Goal: Task Accomplishment & Management: Use online tool/utility

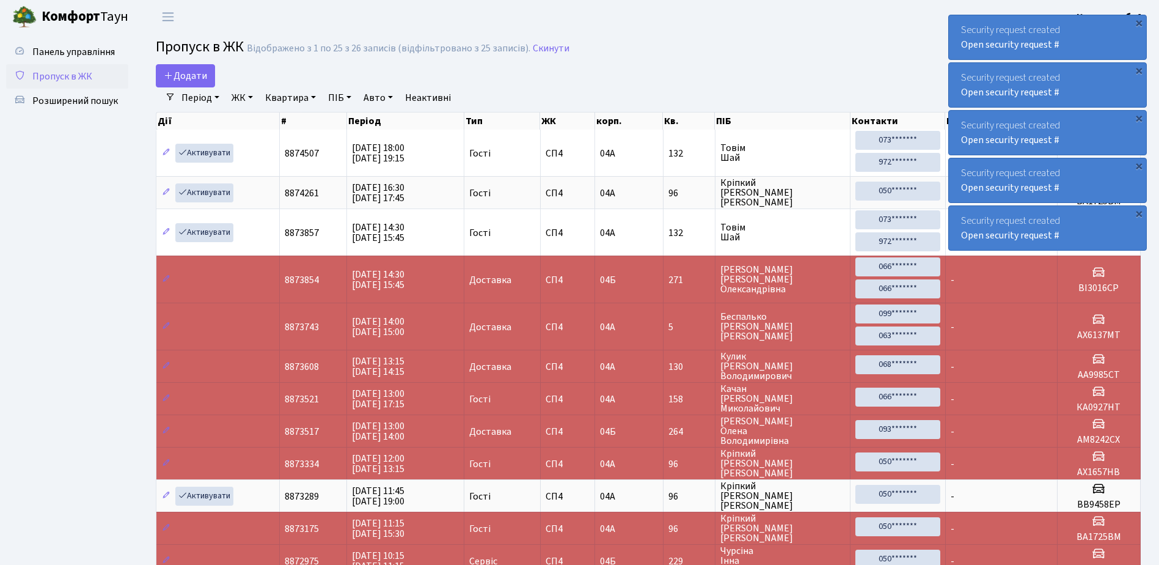
select select "25"
click at [1139, 22] on div "×" at bounding box center [1139, 23] width 12 height 12
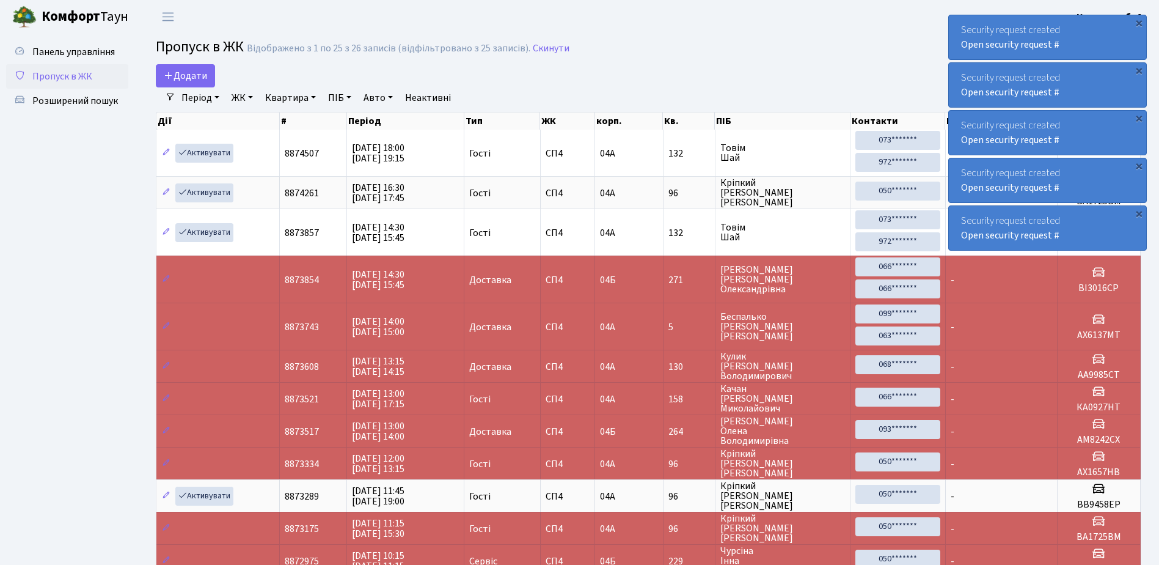
click at [1139, 22] on div "×" at bounding box center [1139, 23] width 12 height 12
click at [1141, 22] on div "×" at bounding box center [1139, 23] width 12 height 12
click at [1141, 23] on div "×" at bounding box center [1139, 23] width 12 height 12
click at [1137, 23] on div "×" at bounding box center [1139, 23] width 12 height 12
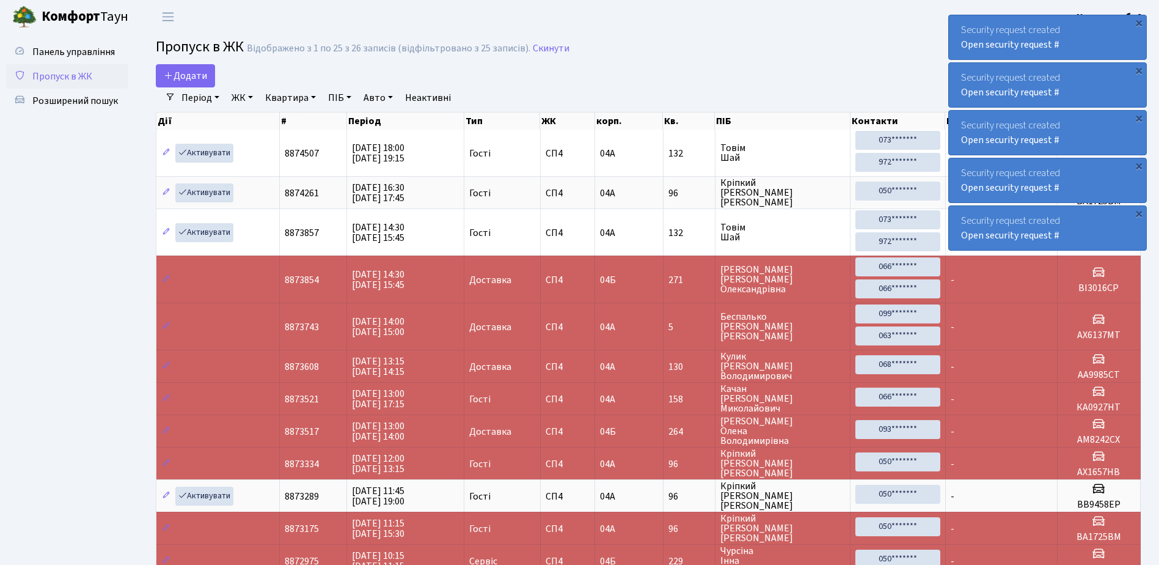
click at [1137, 23] on div "×" at bounding box center [1139, 23] width 12 height 12
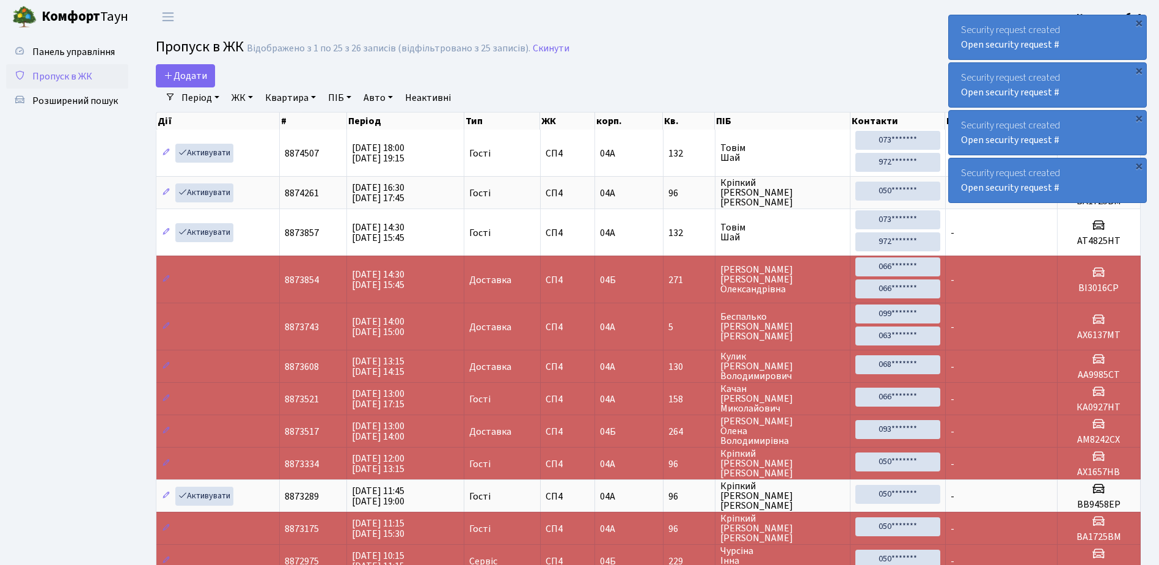
click at [1137, 23] on div "×" at bounding box center [1139, 23] width 12 height 12
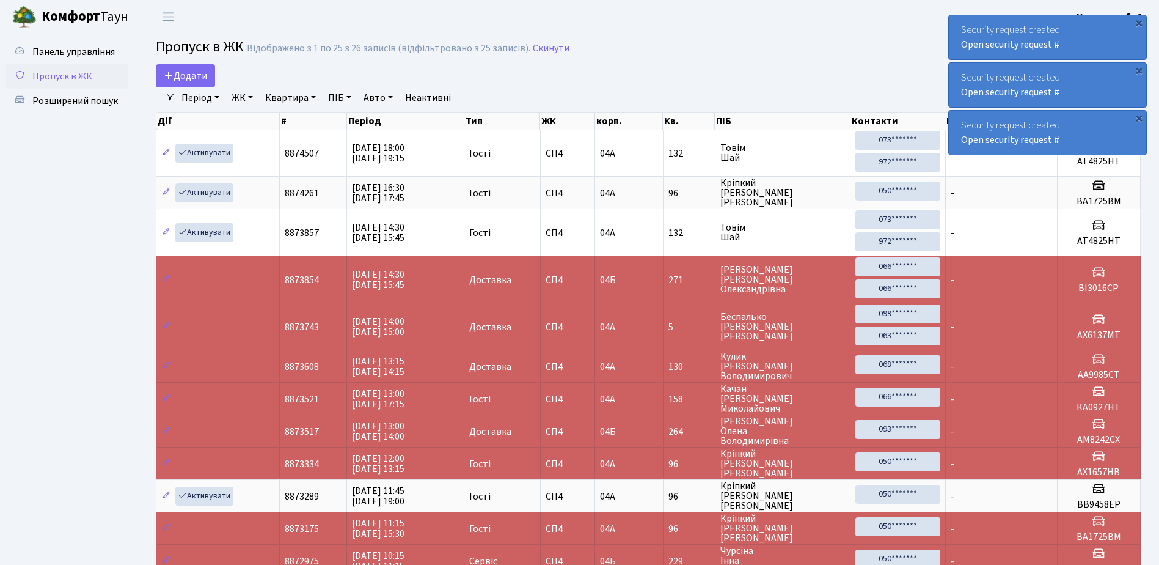
click at [1137, 23] on div "×" at bounding box center [1139, 23] width 12 height 12
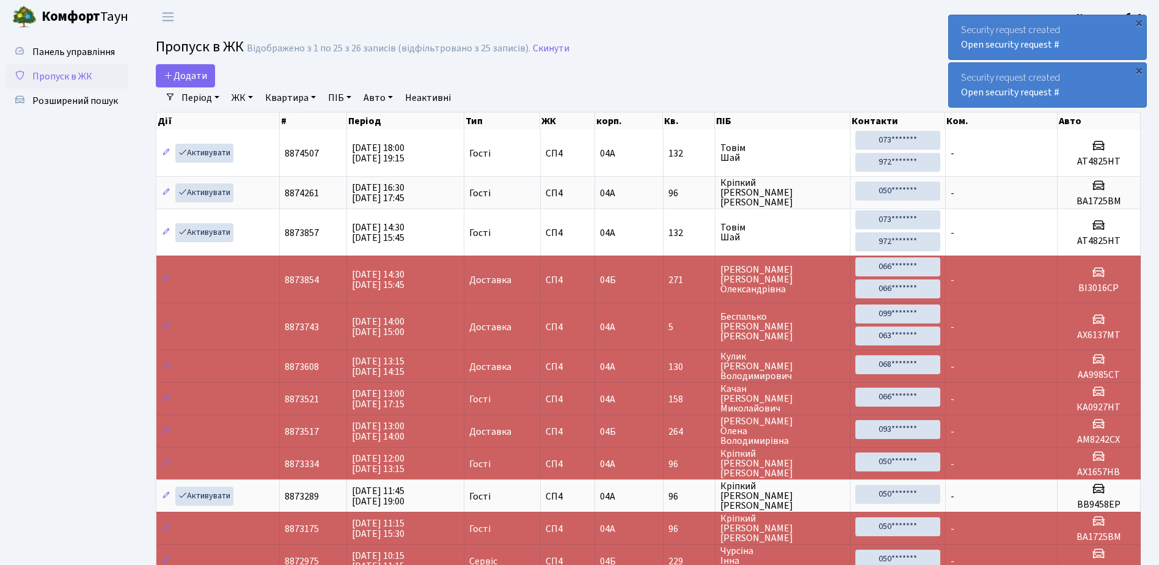
click at [1137, 23] on div "×" at bounding box center [1139, 23] width 12 height 12
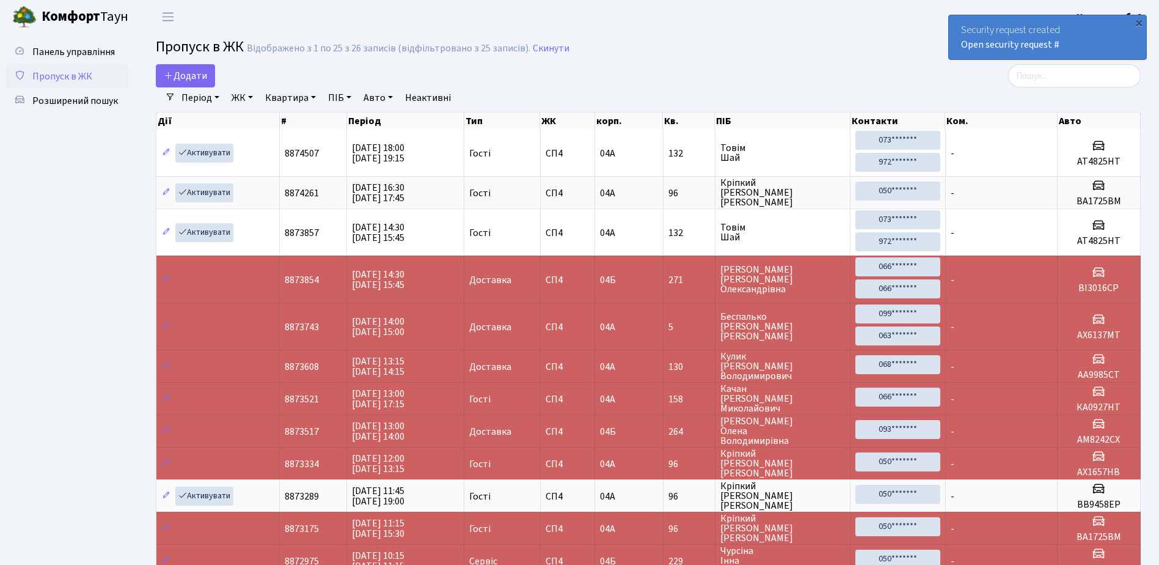
click at [1137, 23] on div "×" at bounding box center [1139, 23] width 12 height 12
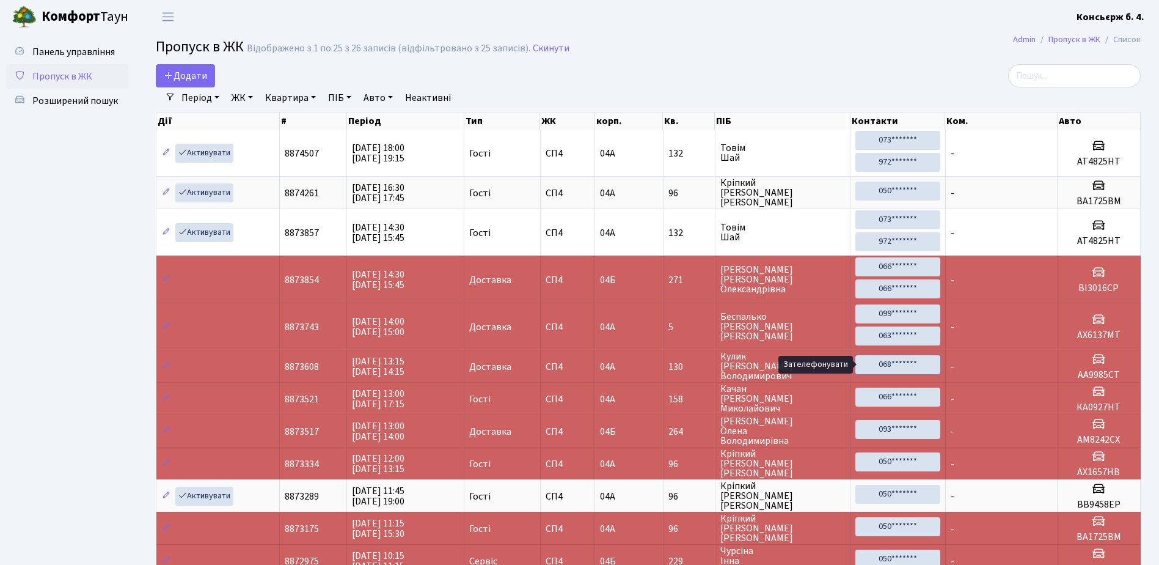
drag, startPoint x: 894, startPoint y: 361, endPoint x: 622, endPoint y: 36, distance: 423.9
click at [894, 361] on link "068*******" at bounding box center [898, 364] width 84 height 19
drag, startPoint x: 883, startPoint y: 361, endPoint x: 626, endPoint y: 36, distance: 413.9
click at [883, 361] on link "068*******" at bounding box center [898, 364] width 84 height 19
drag, startPoint x: 880, startPoint y: 361, endPoint x: 623, endPoint y: 33, distance: 417.1
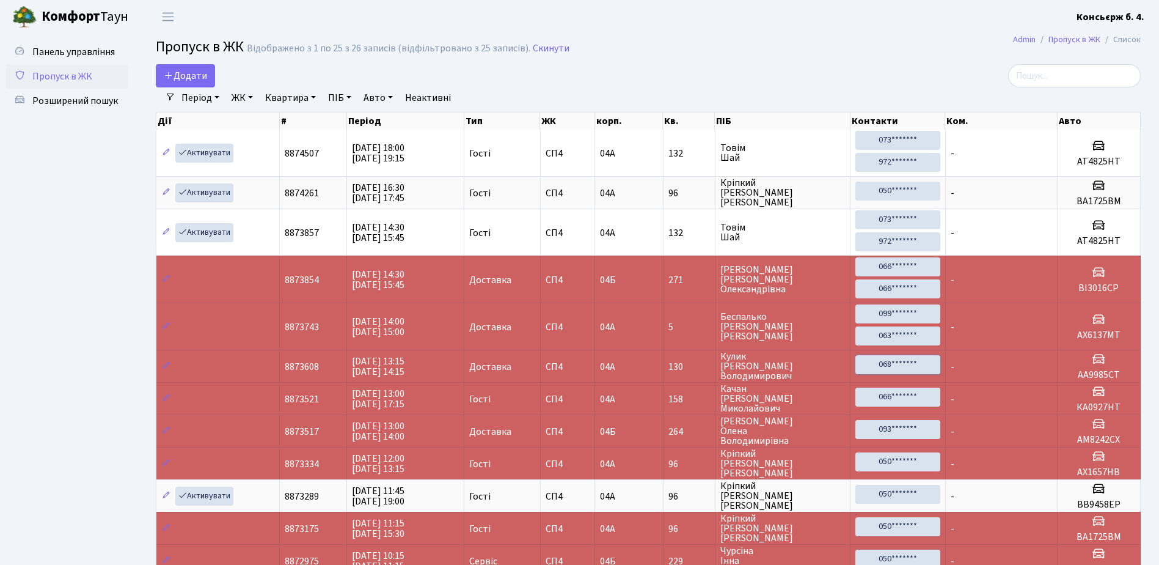
click at [865, 362] on link "068*******" at bounding box center [898, 364] width 84 height 19
click at [1089, 366] on h3 at bounding box center [1099, 360] width 73 height 18
drag, startPoint x: 1089, startPoint y: 366, endPoint x: 798, endPoint y: 69, distance: 415.8
click at [798, 69] on div "Додати" at bounding box center [481, 75] width 651 height 23
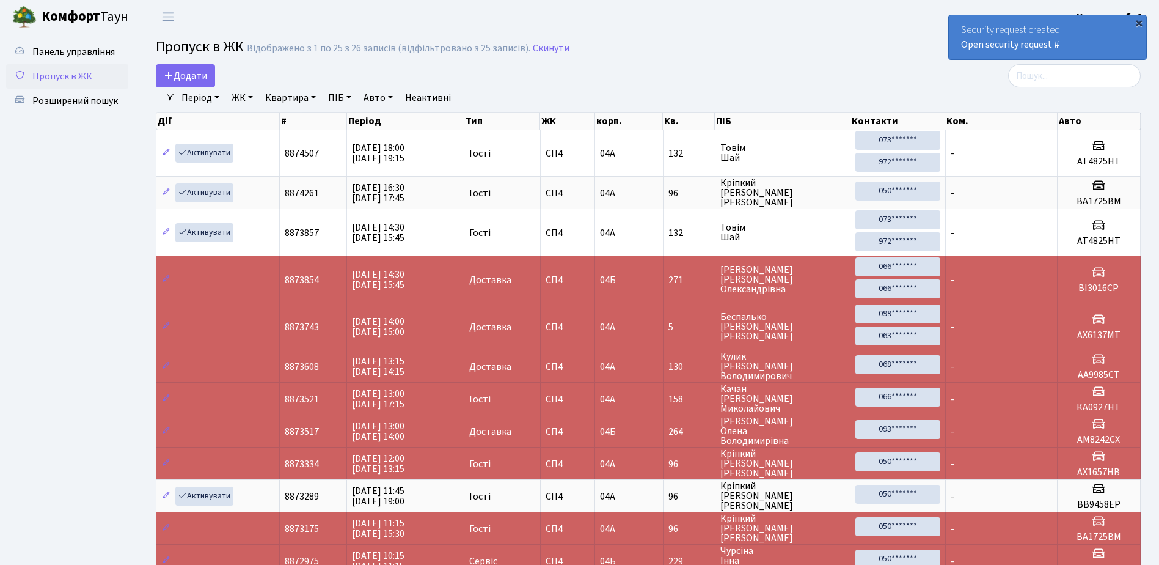
click at [1139, 23] on div "×" at bounding box center [1139, 23] width 12 height 12
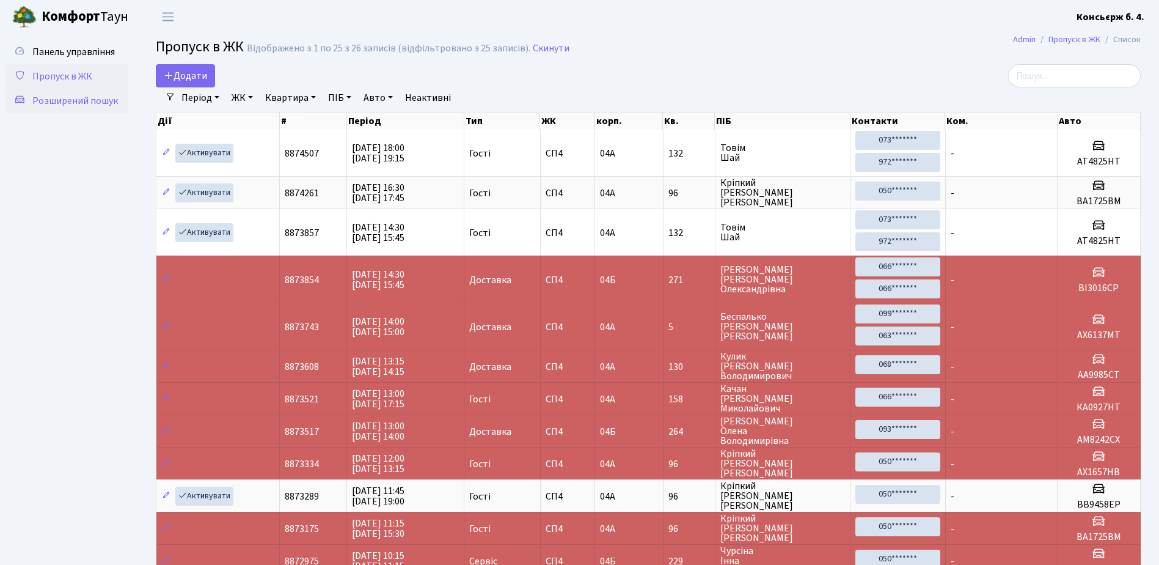
click at [65, 98] on span "Розширений пошук" at bounding box center [75, 100] width 86 height 13
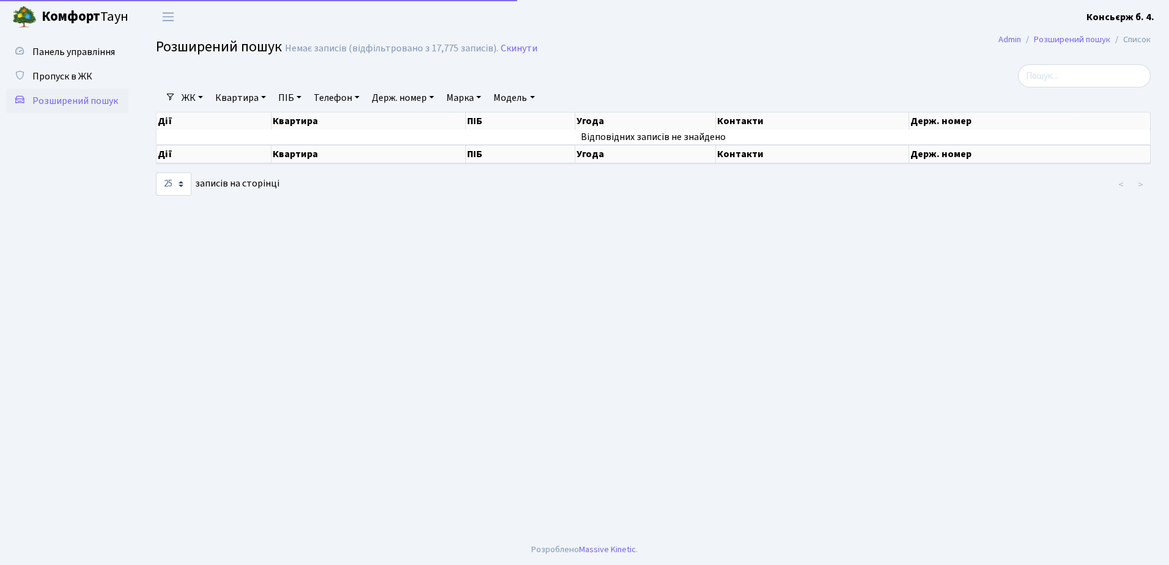
select select "25"
click at [1079, 38] on link "Розширений пошук" at bounding box center [1072, 39] width 76 height 13
select select "25"
click at [960, 120] on th "Держ. номер" at bounding box center [1029, 120] width 241 height 17
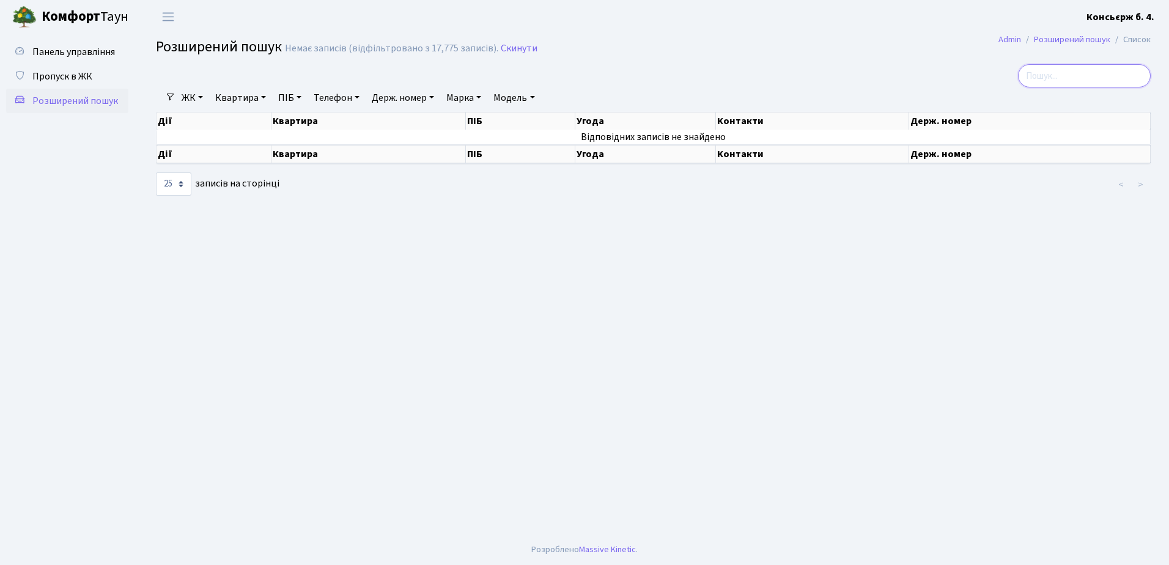
click at [1052, 76] on input "search" at bounding box center [1084, 75] width 133 height 23
click at [244, 98] on link "Квартира" at bounding box center [240, 97] width 61 height 21
click at [254, 122] on input "130" at bounding box center [247, 121] width 72 height 23
type input "130"
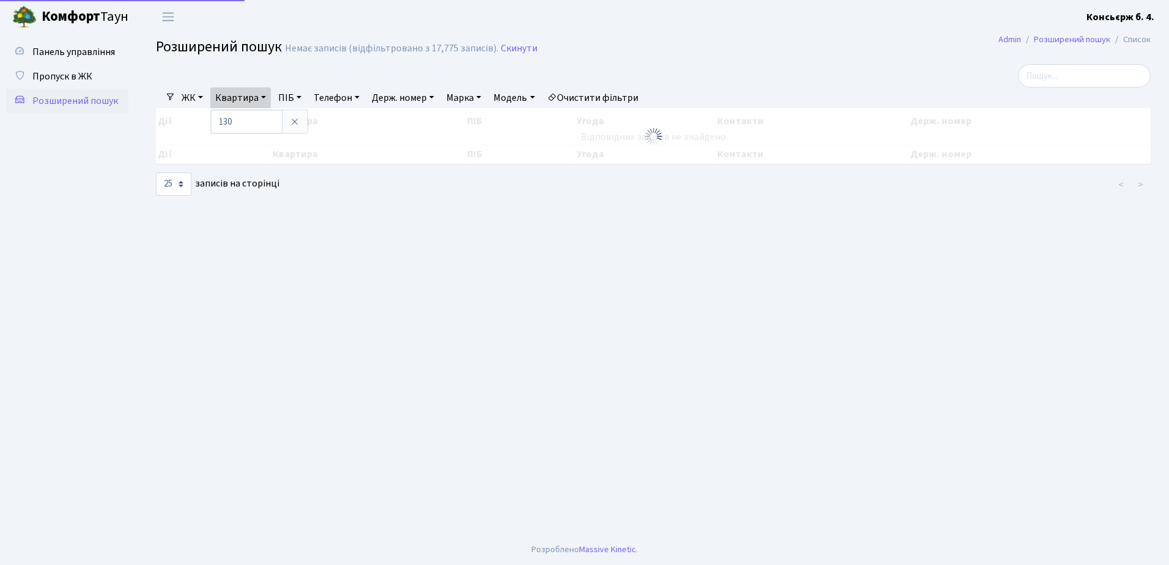
click at [289, 95] on link "ПІБ" at bounding box center [289, 97] width 33 height 21
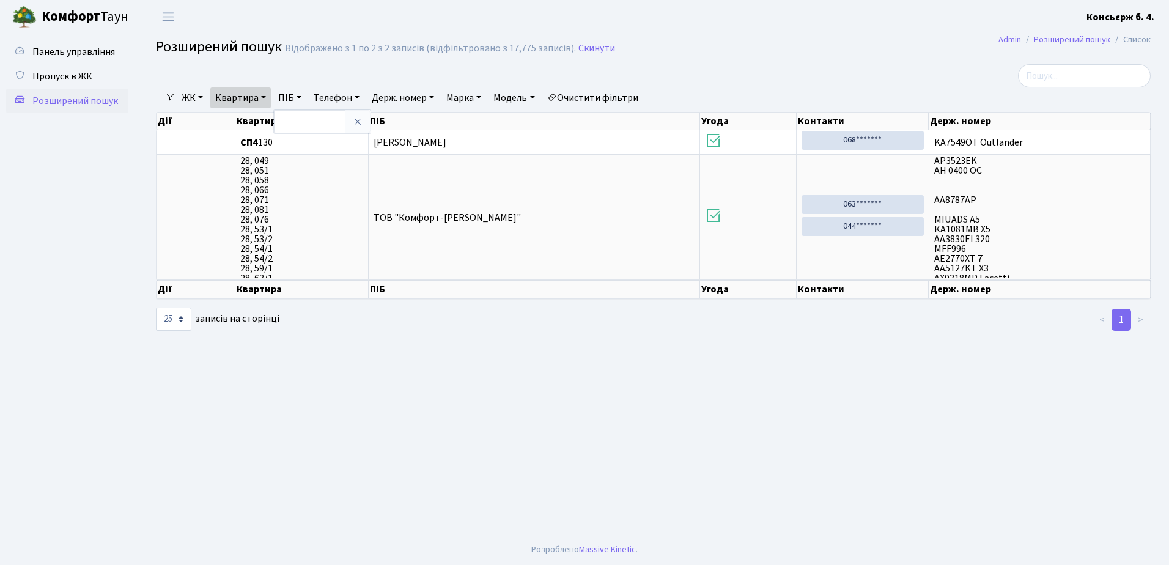
click at [828, 288] on th "Контакти" at bounding box center [862, 289] width 133 height 18
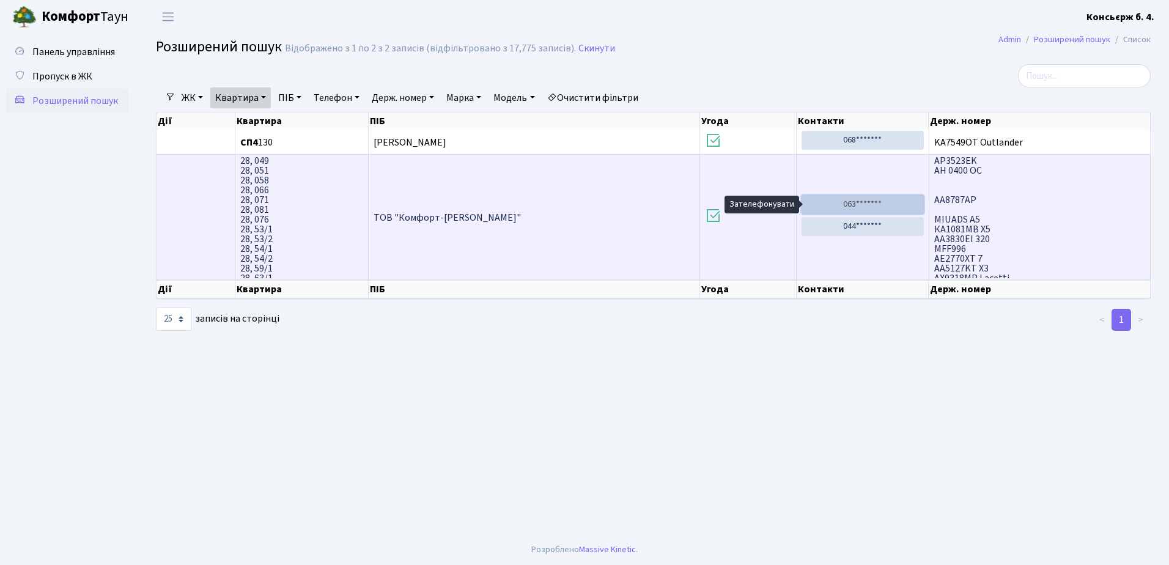
click at [845, 203] on link "063*******" at bounding box center [862, 204] width 122 height 19
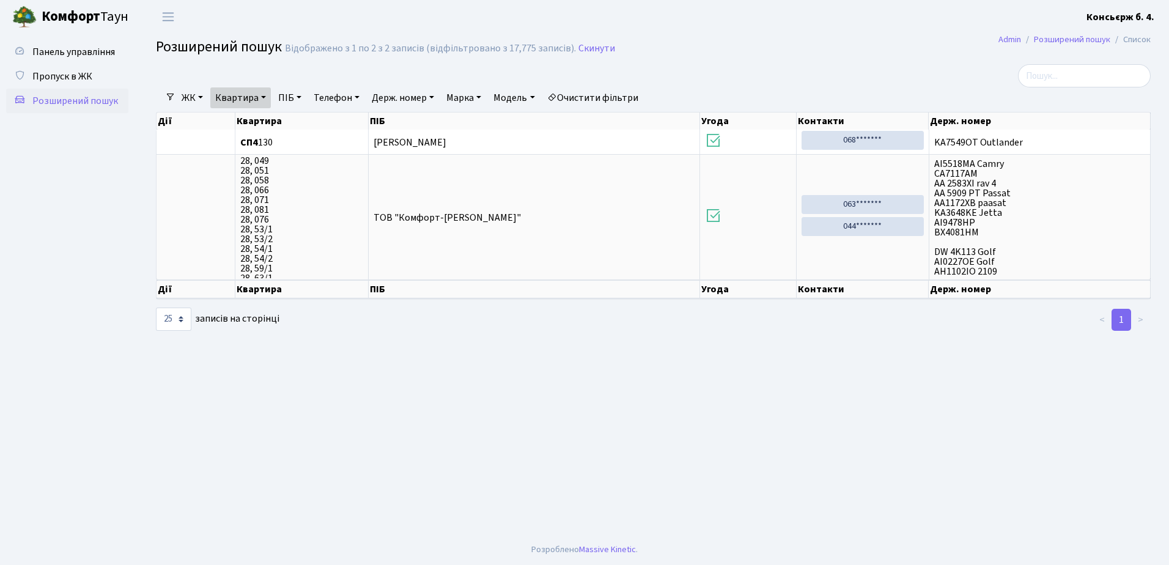
click at [810, 61] on main "Admin Розширений пошук Список Розширений пошук Відображено з 1 по 2 з 2 записів…" at bounding box center [653, 284] width 1031 height 501
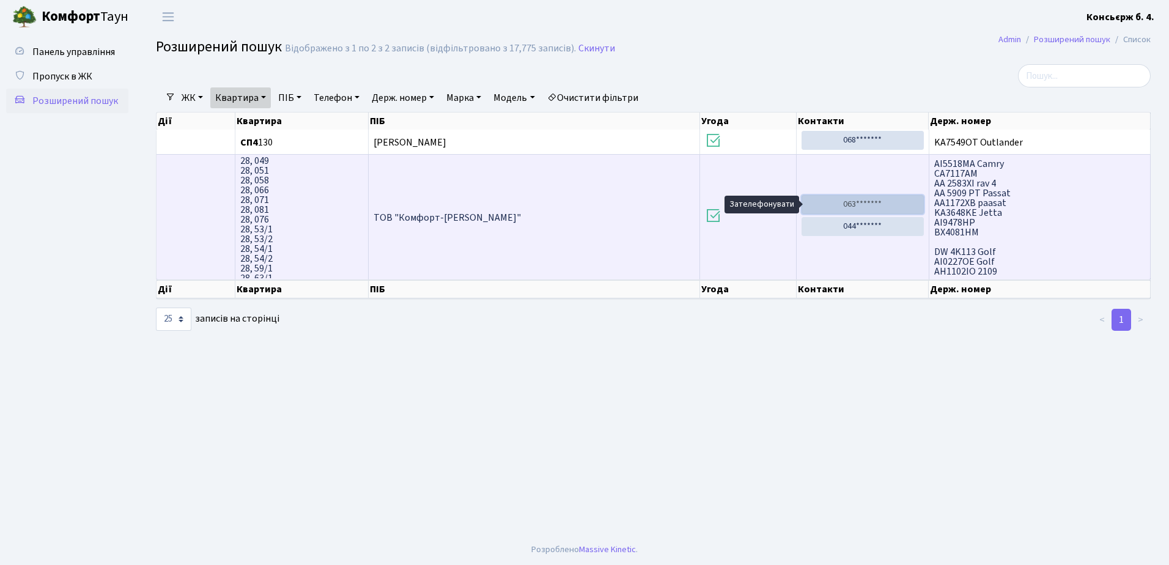
click at [833, 204] on link "063*******" at bounding box center [862, 204] width 122 height 19
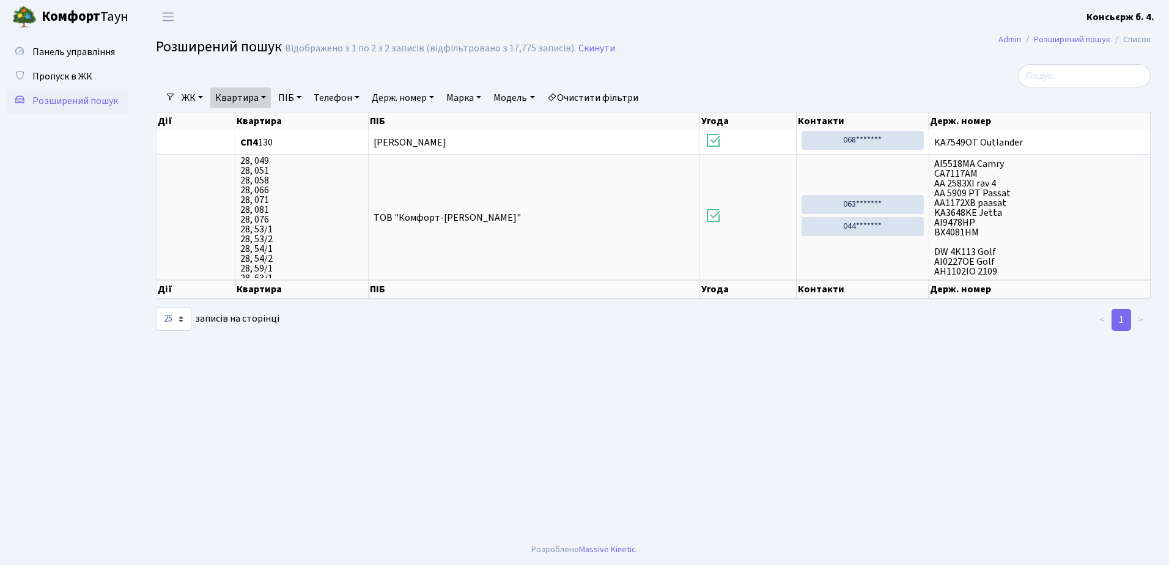
click at [834, 288] on th "Контакти" at bounding box center [862, 289] width 133 height 18
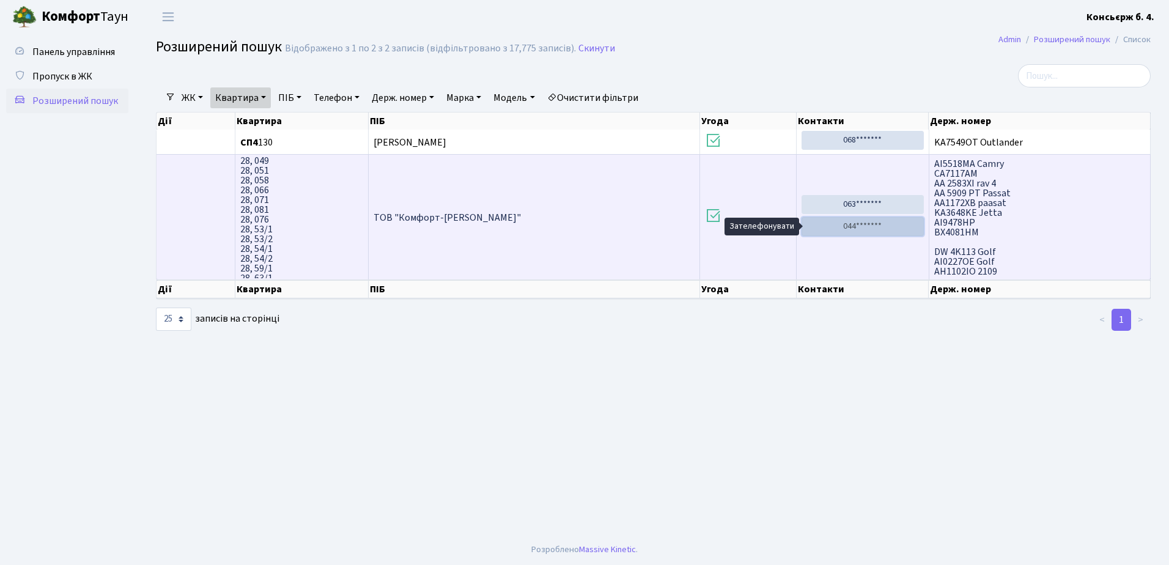
click at [894, 224] on link "044*******" at bounding box center [862, 226] width 122 height 19
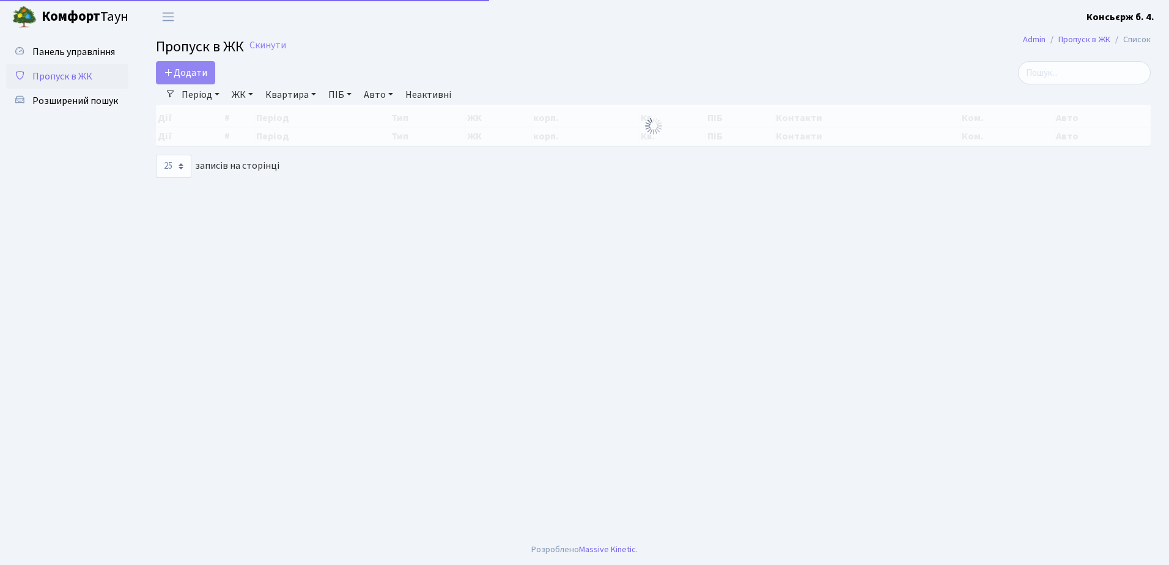
select select "25"
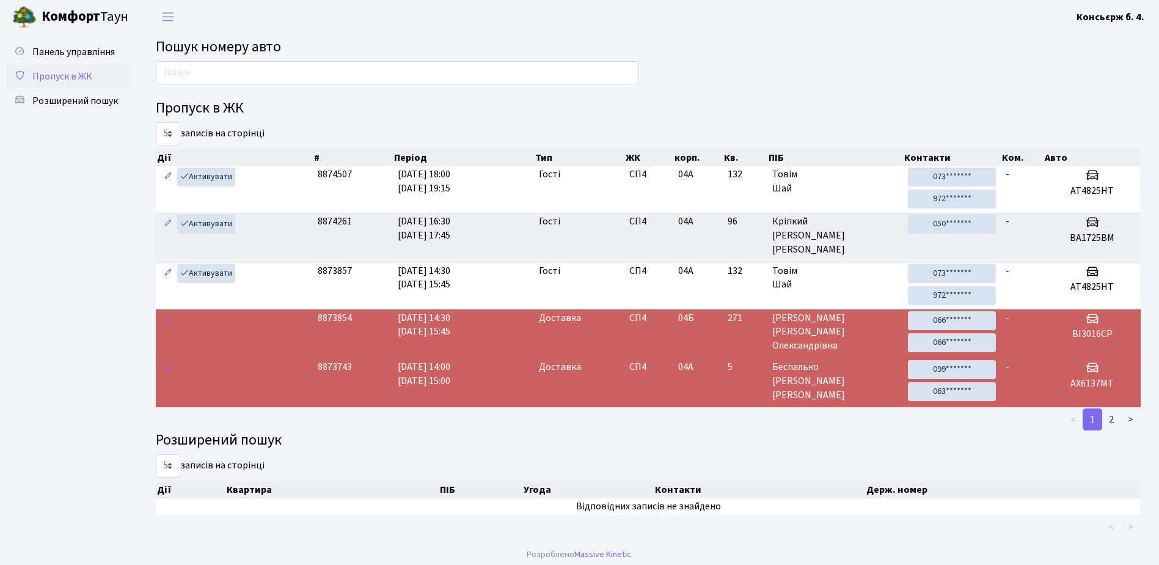
click at [77, 74] on span "Пропуск в ЖК" at bounding box center [62, 76] width 60 height 13
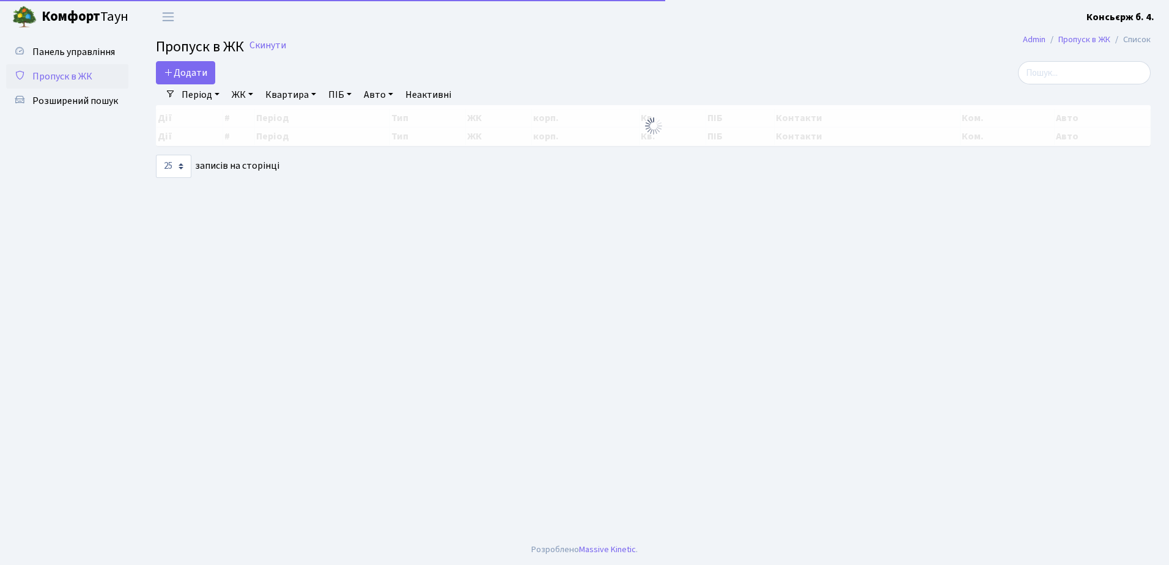
select select "25"
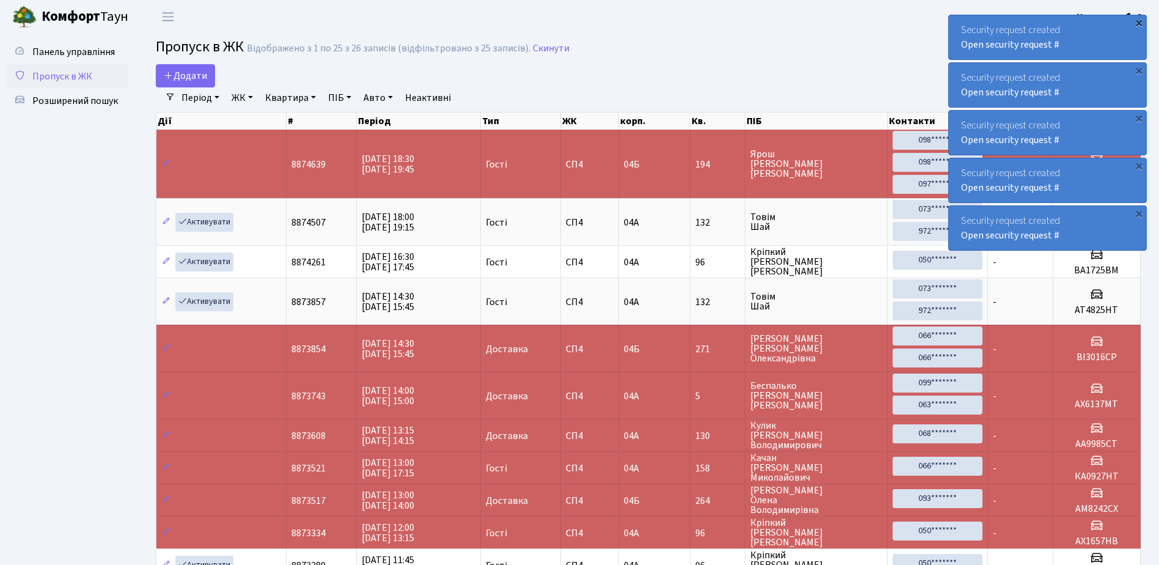
click at [1141, 20] on div "×" at bounding box center [1139, 23] width 12 height 12
click at [1141, 22] on div "×" at bounding box center [1139, 23] width 12 height 12
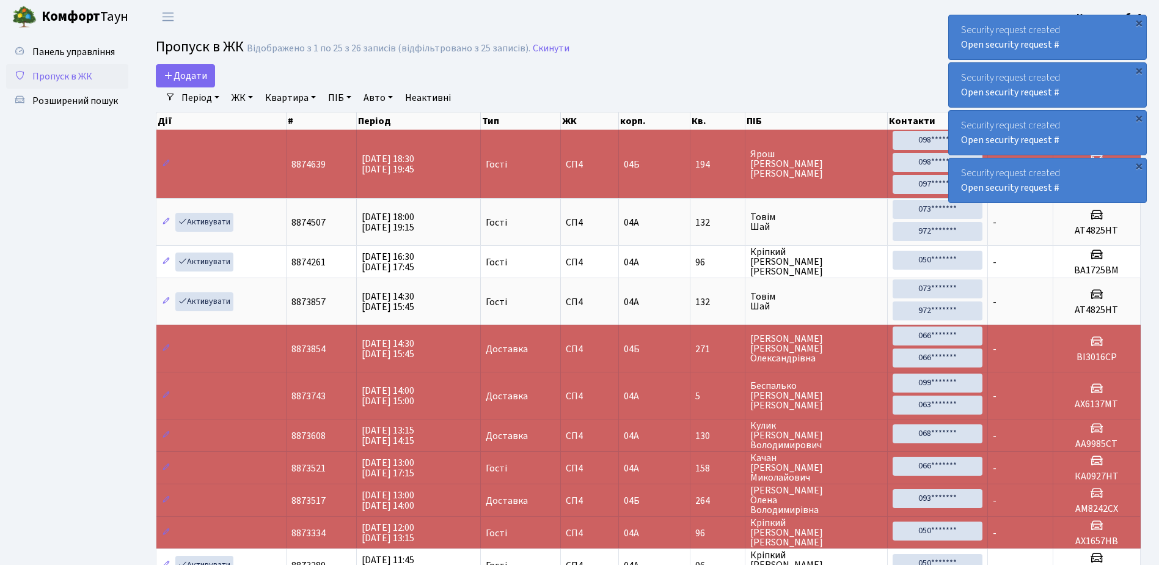
click at [1141, 22] on div "×" at bounding box center [1139, 23] width 12 height 12
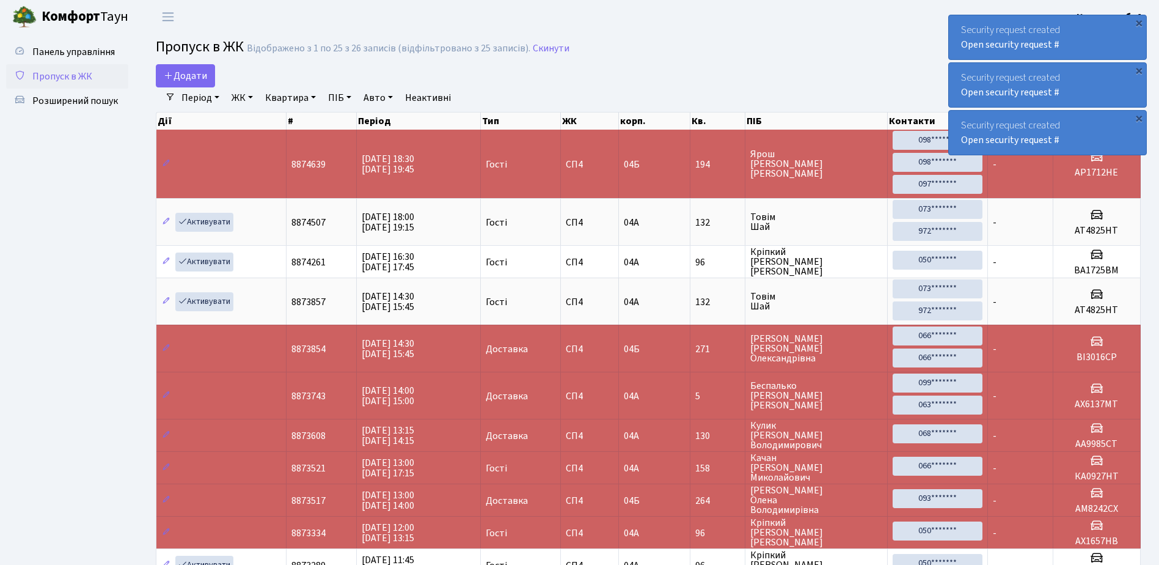
click at [1141, 22] on div "×" at bounding box center [1139, 23] width 12 height 12
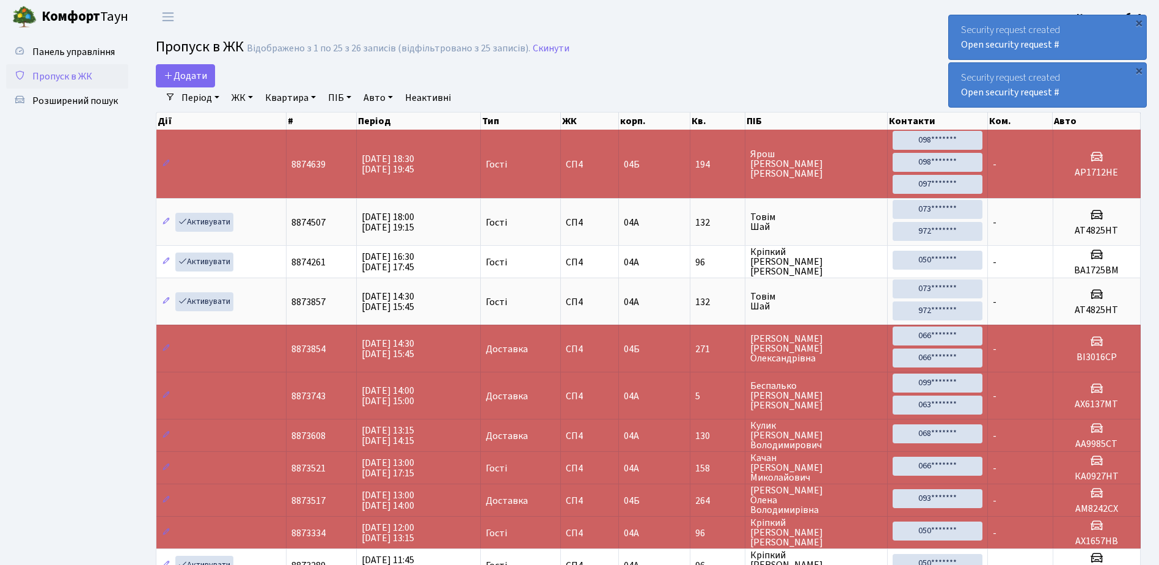
click at [1141, 22] on div "×" at bounding box center [1139, 23] width 12 height 12
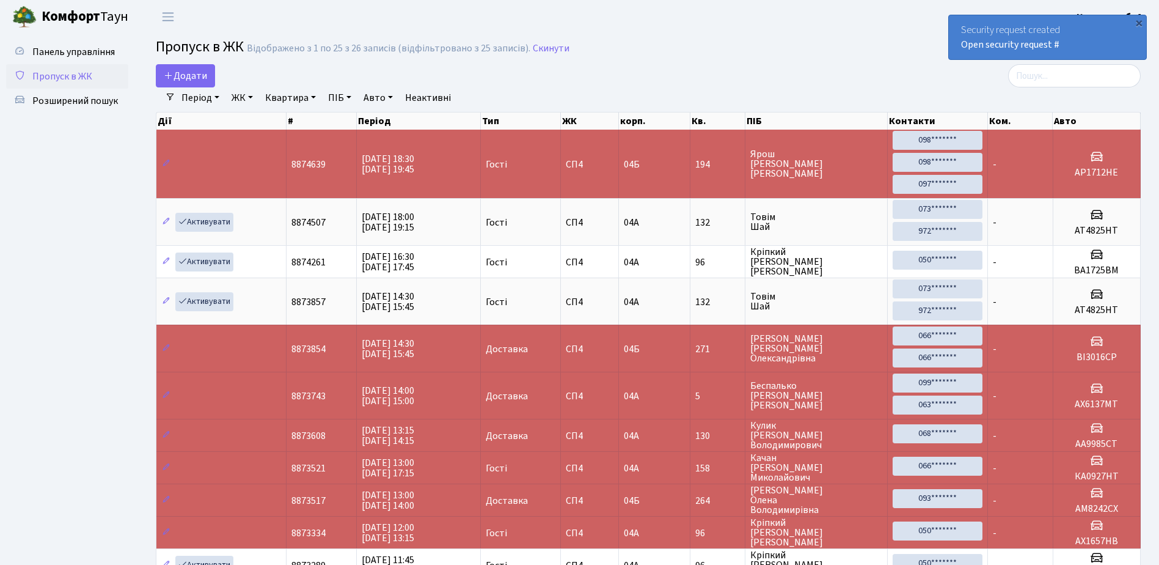
click at [1141, 22] on div "×" at bounding box center [1139, 23] width 12 height 12
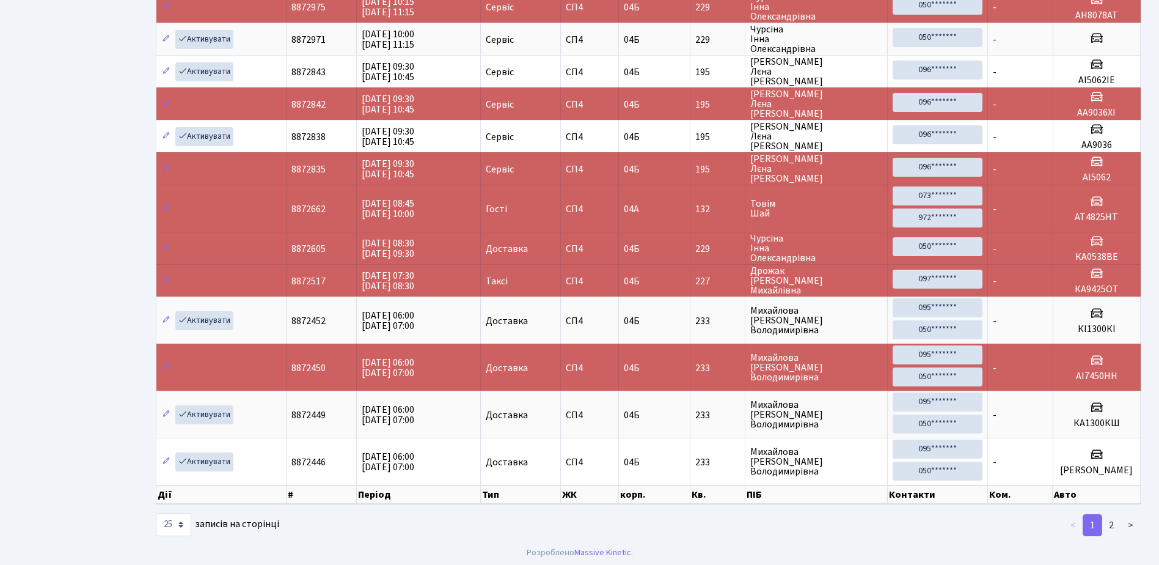
scroll to position [626, 0]
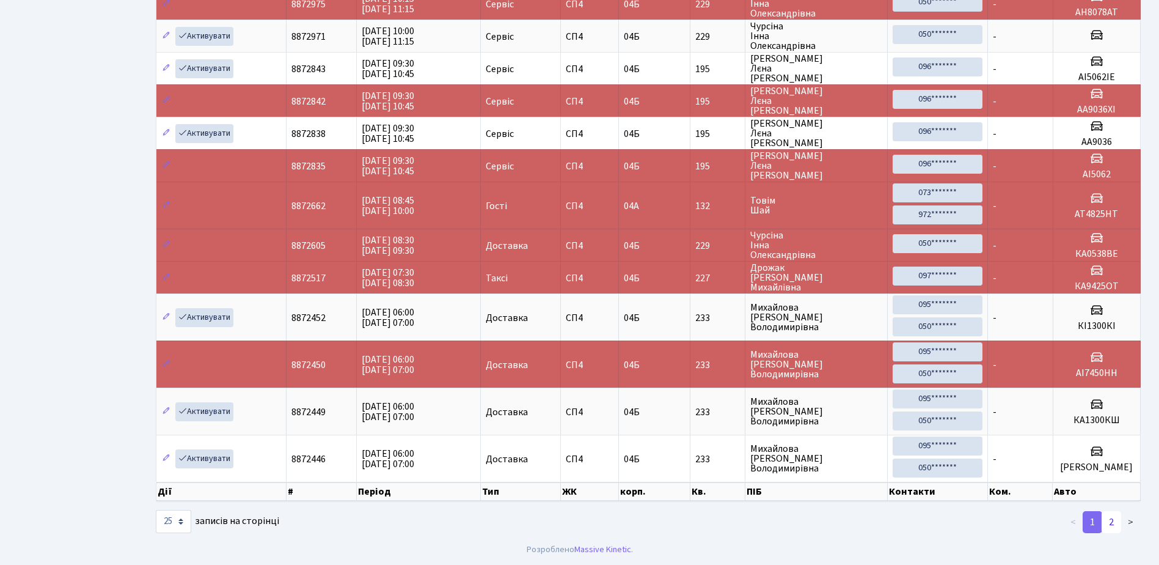
click at [1112, 521] on link "2" at bounding box center [1112, 522] width 20 height 22
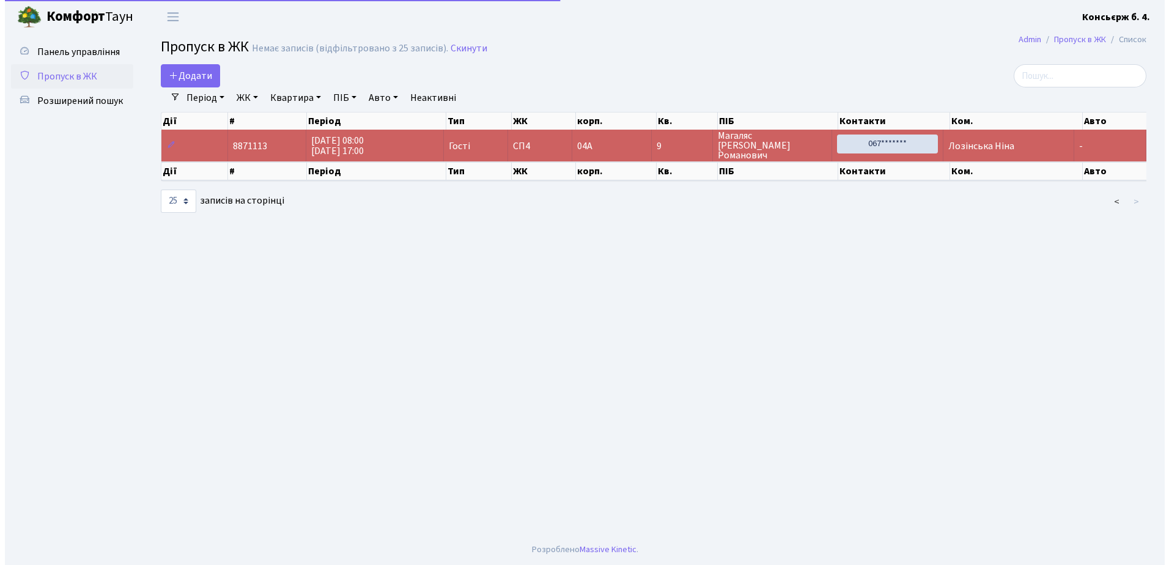
scroll to position [0, 0]
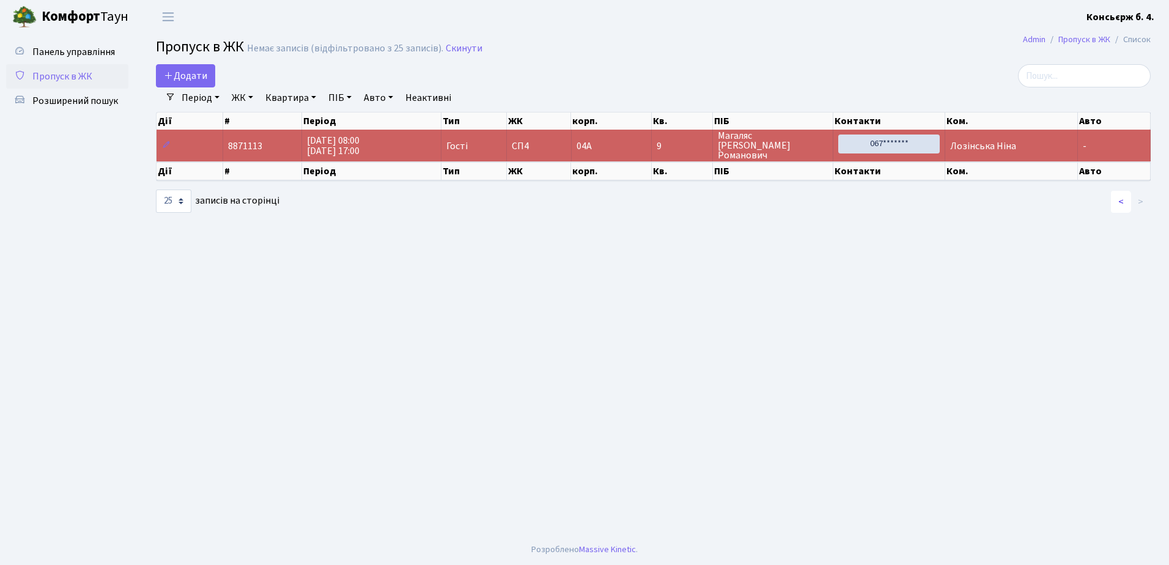
click at [1123, 199] on link "<" at bounding box center [1121, 202] width 20 height 22
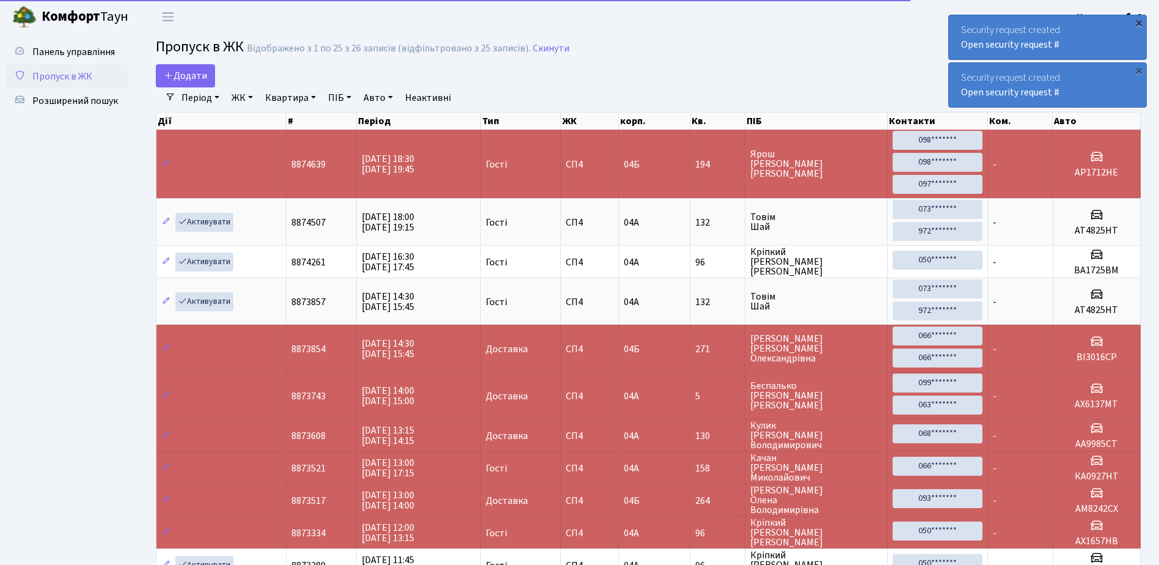
scroll to position [626, 0]
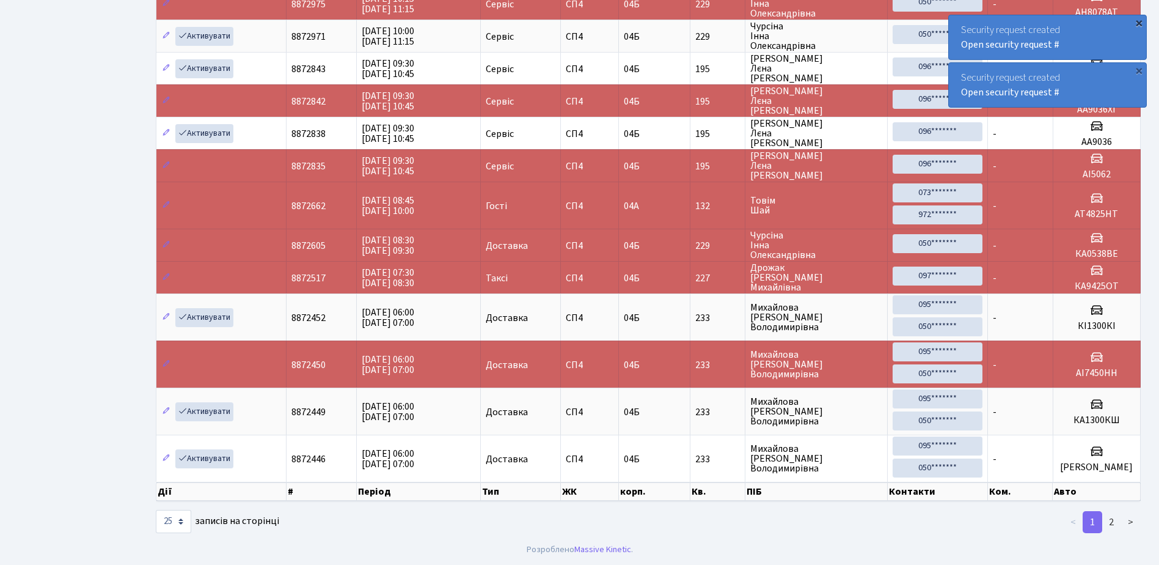
click at [1139, 20] on div "×" at bounding box center [1139, 23] width 12 height 12
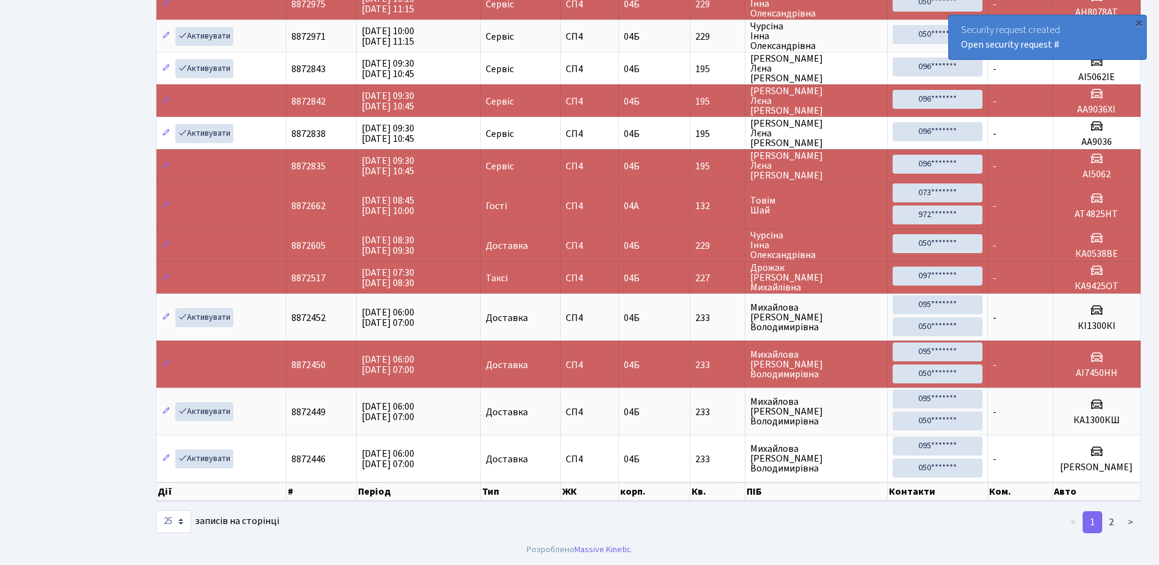
click at [1140, 20] on div "×" at bounding box center [1139, 23] width 12 height 12
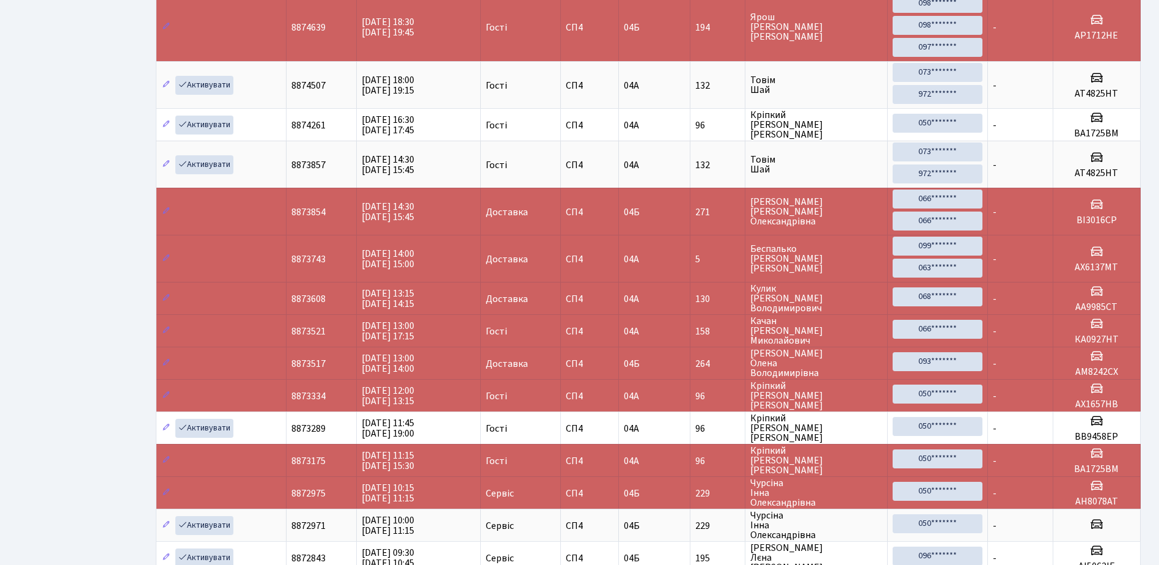
scroll to position [0, 0]
